Goal: Task Accomplishment & Management: Use online tool/utility

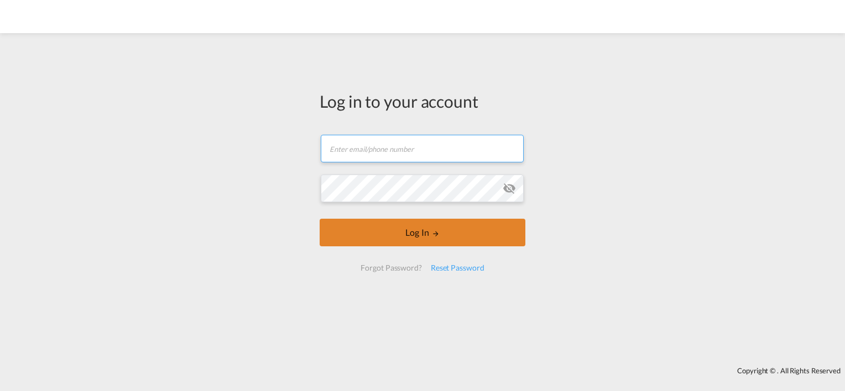
type input "[EMAIL_ADDRESS][DOMAIN_NAME]"
click at [404, 233] on button "Log In" at bounding box center [423, 233] width 206 height 28
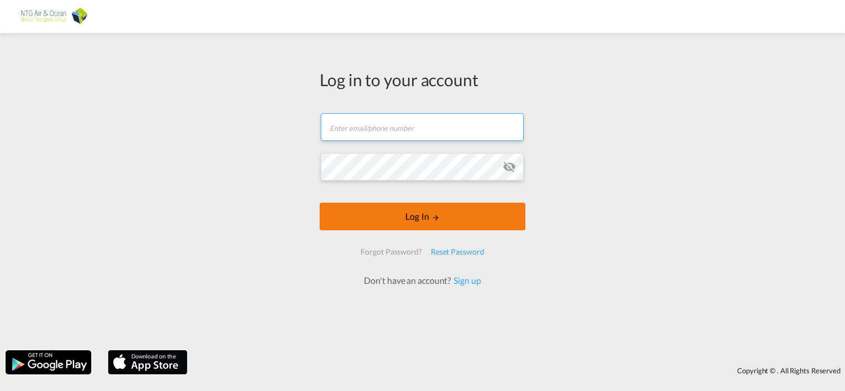
type input "[EMAIL_ADDRESS][DOMAIN_NAME]"
click at [411, 225] on button "Log In" at bounding box center [423, 217] width 206 height 28
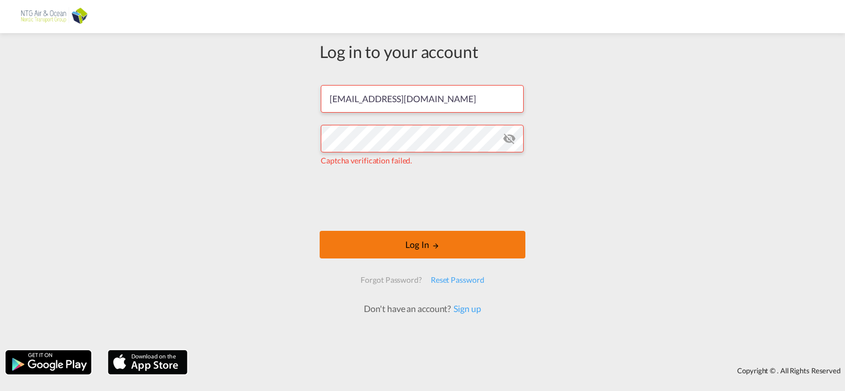
click at [401, 244] on button "Log In" at bounding box center [423, 245] width 206 height 28
